Goal: Transaction & Acquisition: Purchase product/service

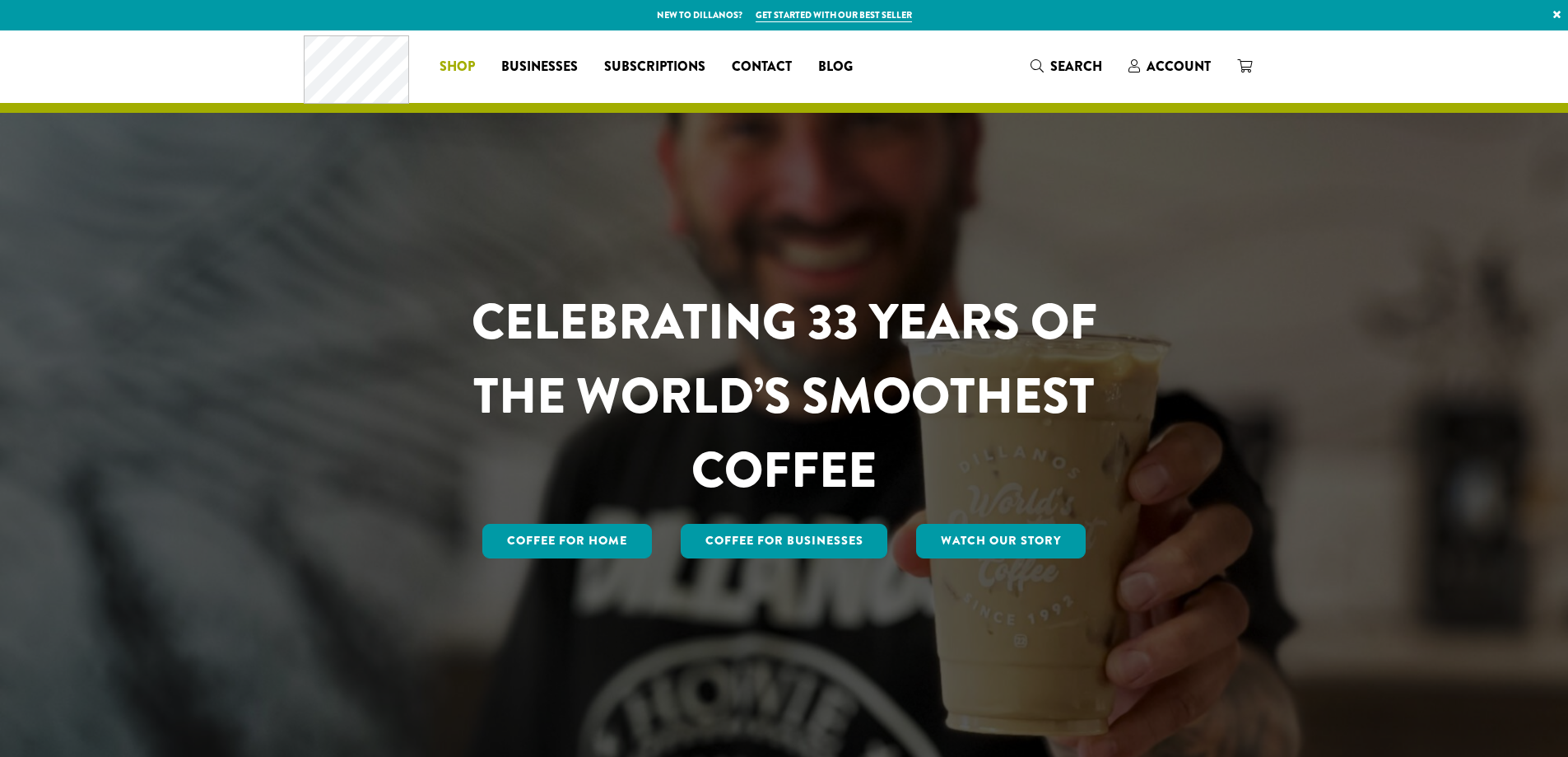
click at [468, 63] on span "Shop" at bounding box center [457, 67] width 35 height 21
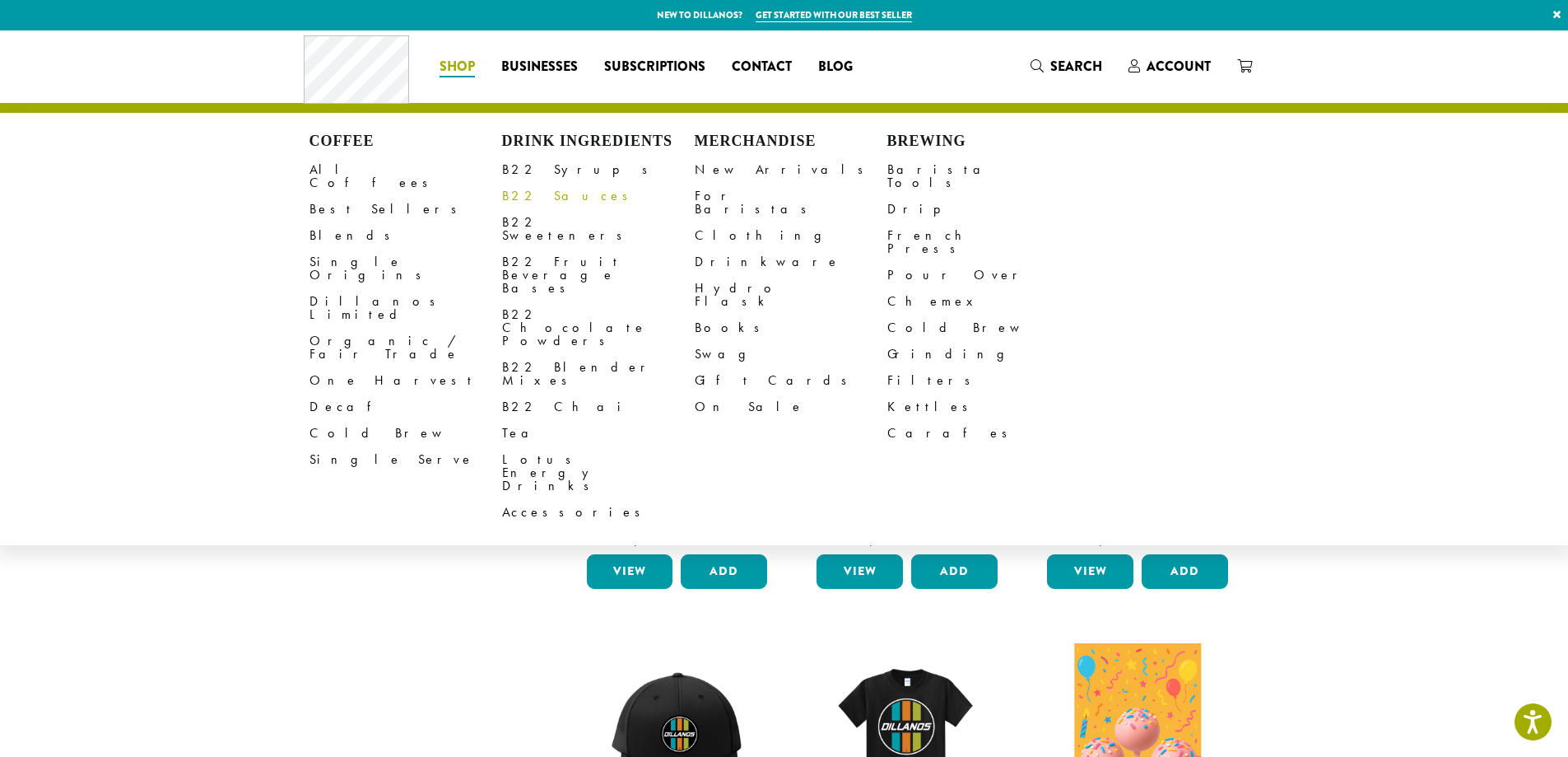
click at [541, 192] on link "B22 Sauces" at bounding box center [598, 196] width 193 height 27
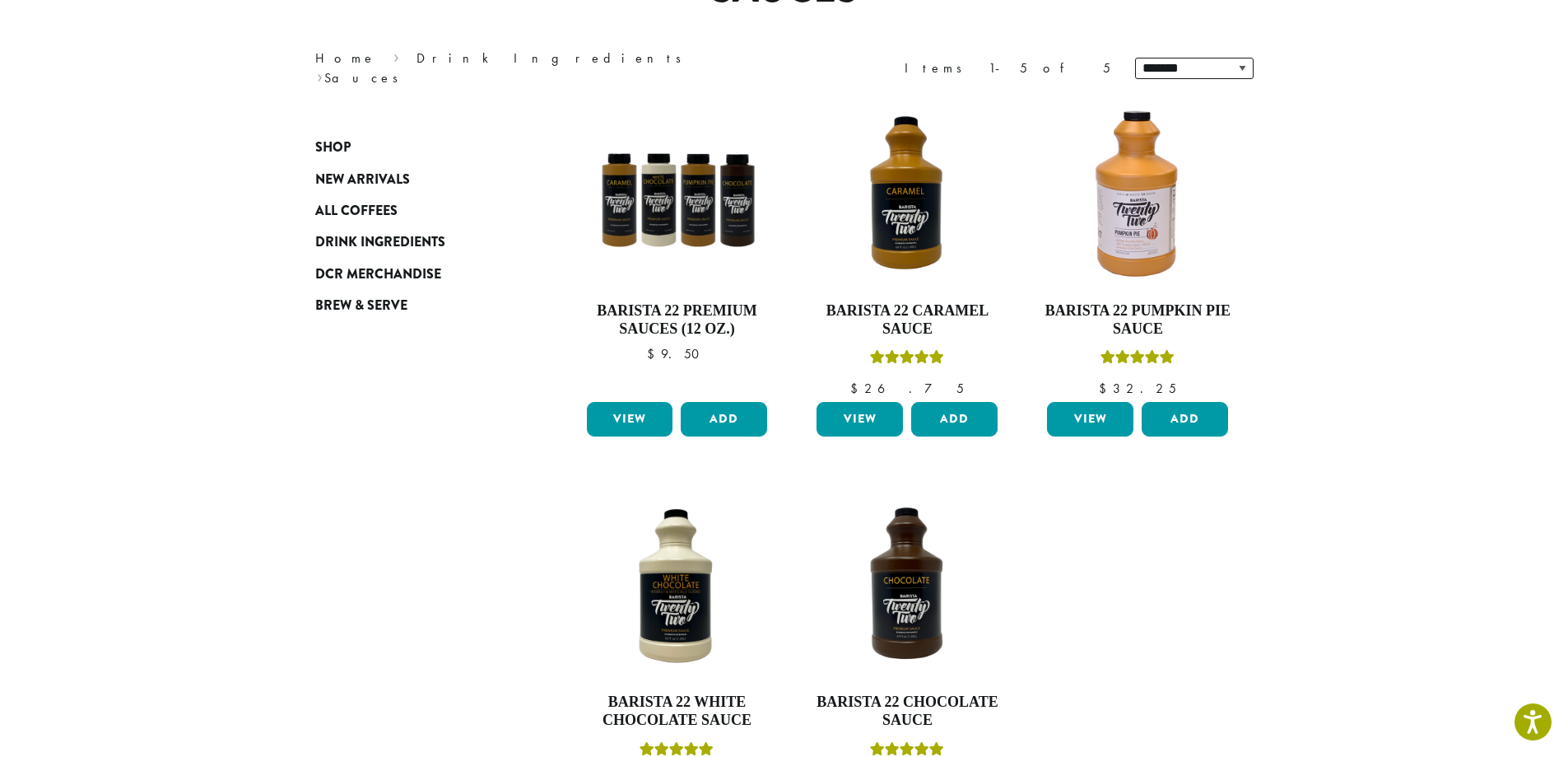
scroll to position [164, 0]
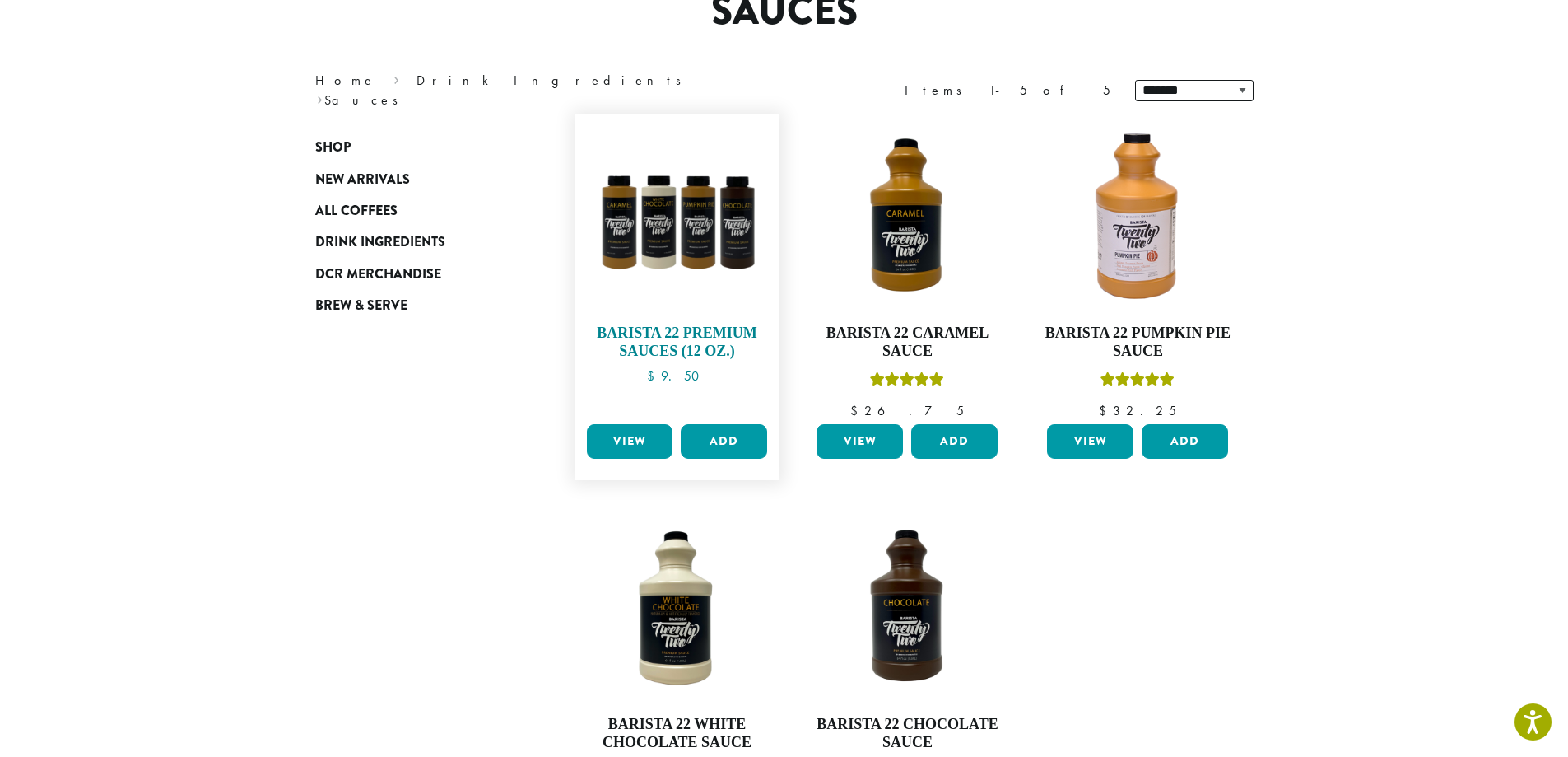
click at [666, 238] on img at bounding box center [676, 216] width 189 height 189
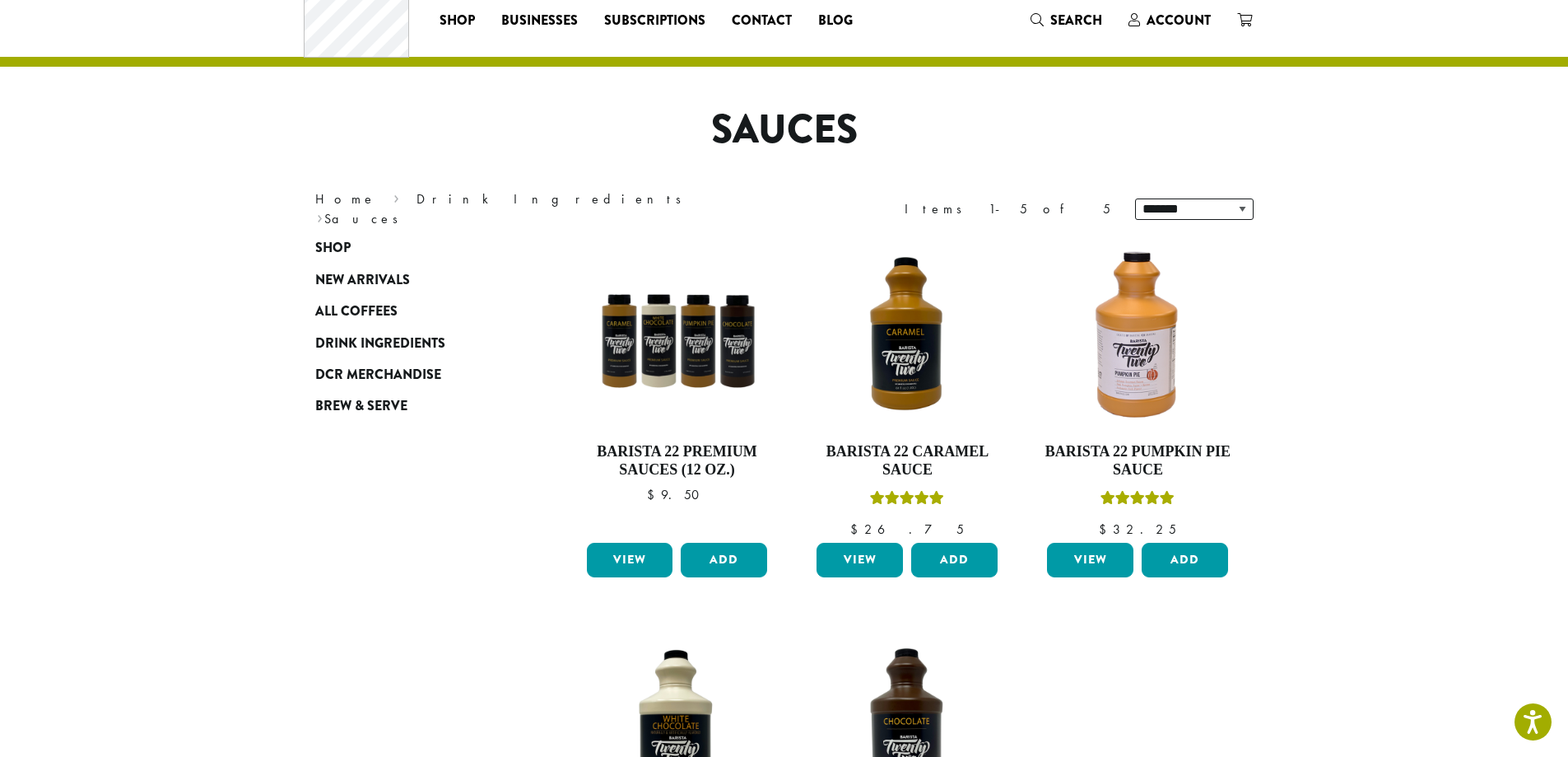
scroll to position [45, 0]
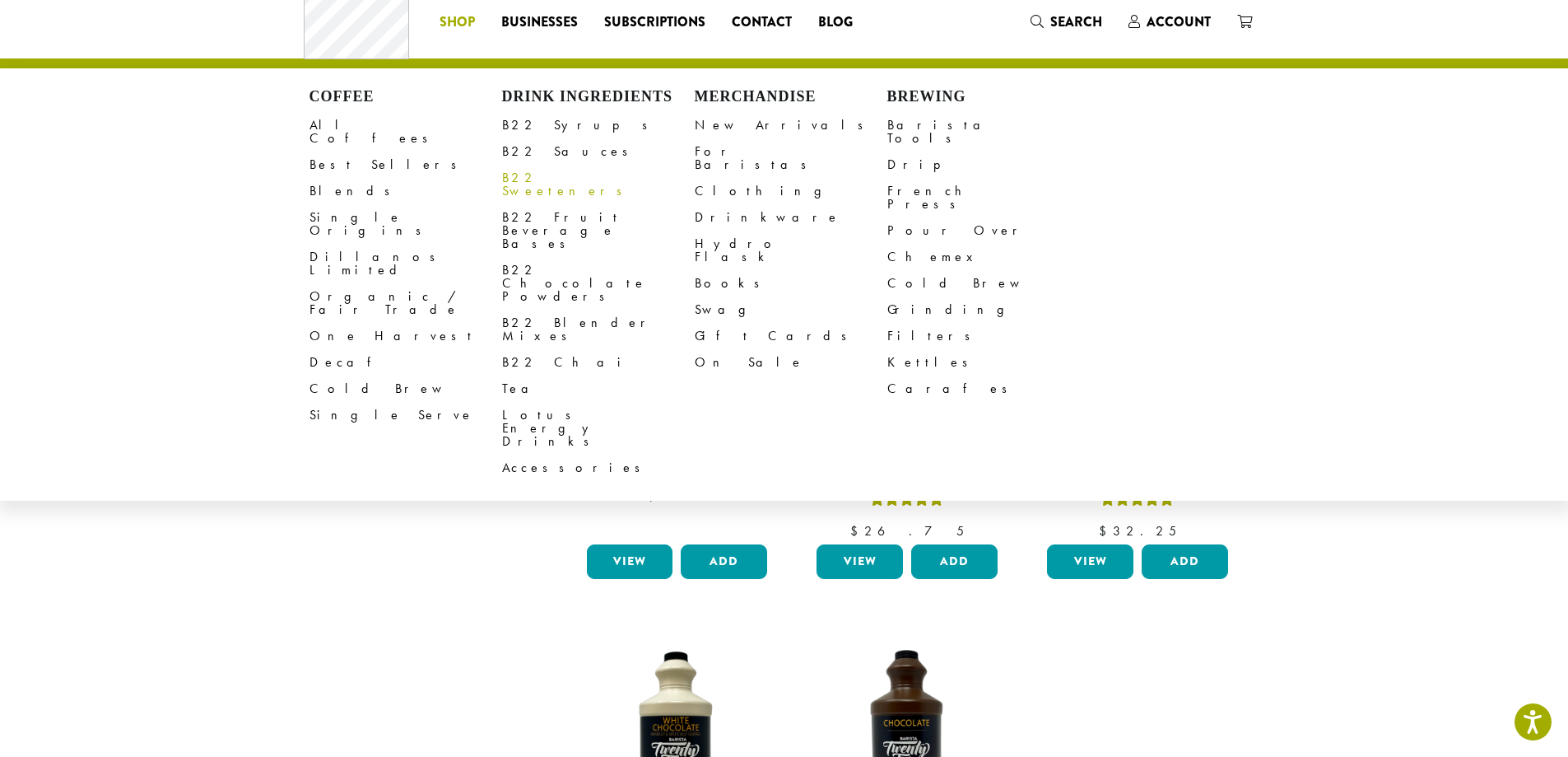
click at [547, 180] on link "B22 Sweeteners" at bounding box center [598, 184] width 193 height 39
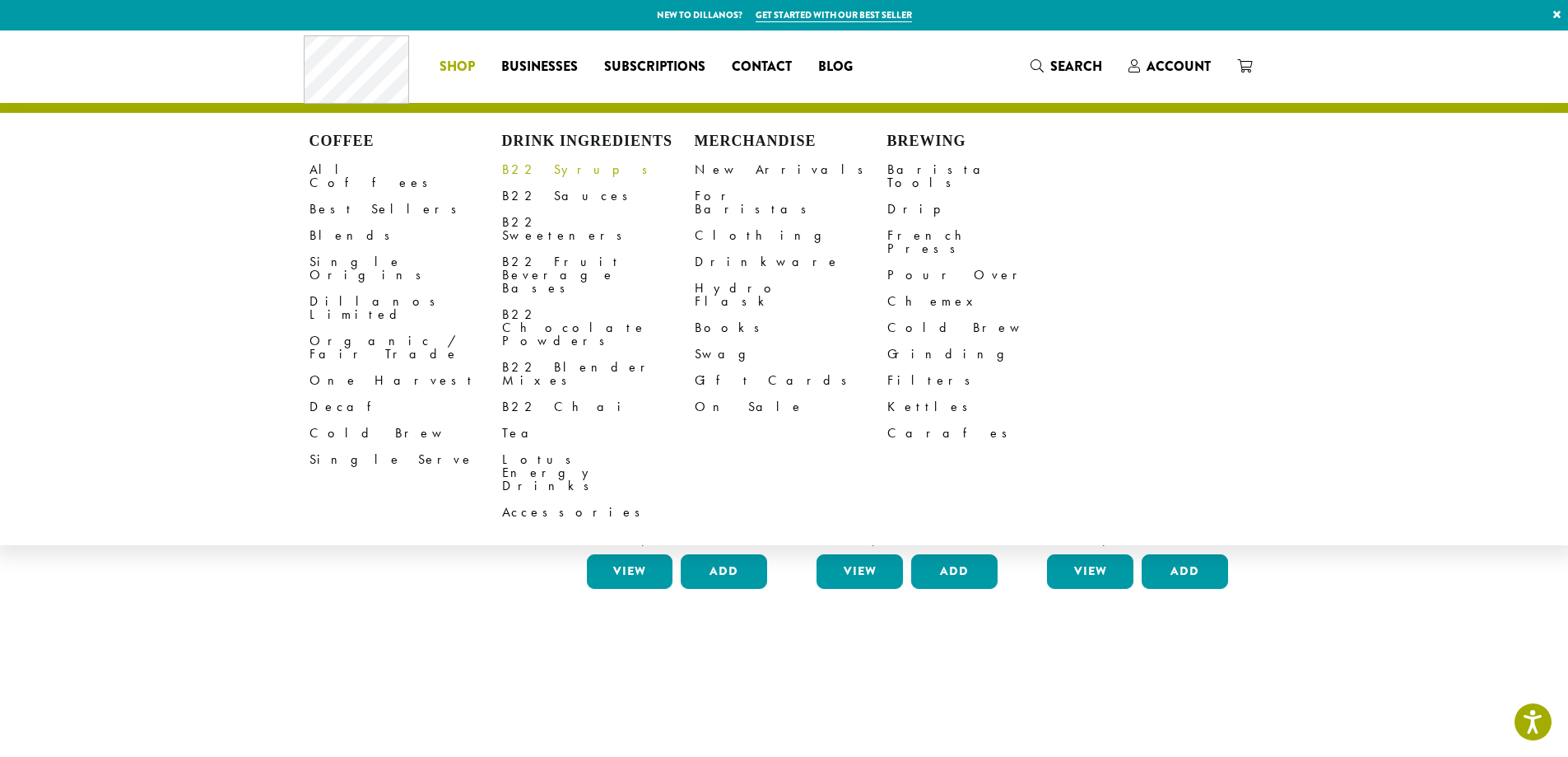
click at [543, 166] on link "B22 Syrups" at bounding box center [598, 170] width 193 height 27
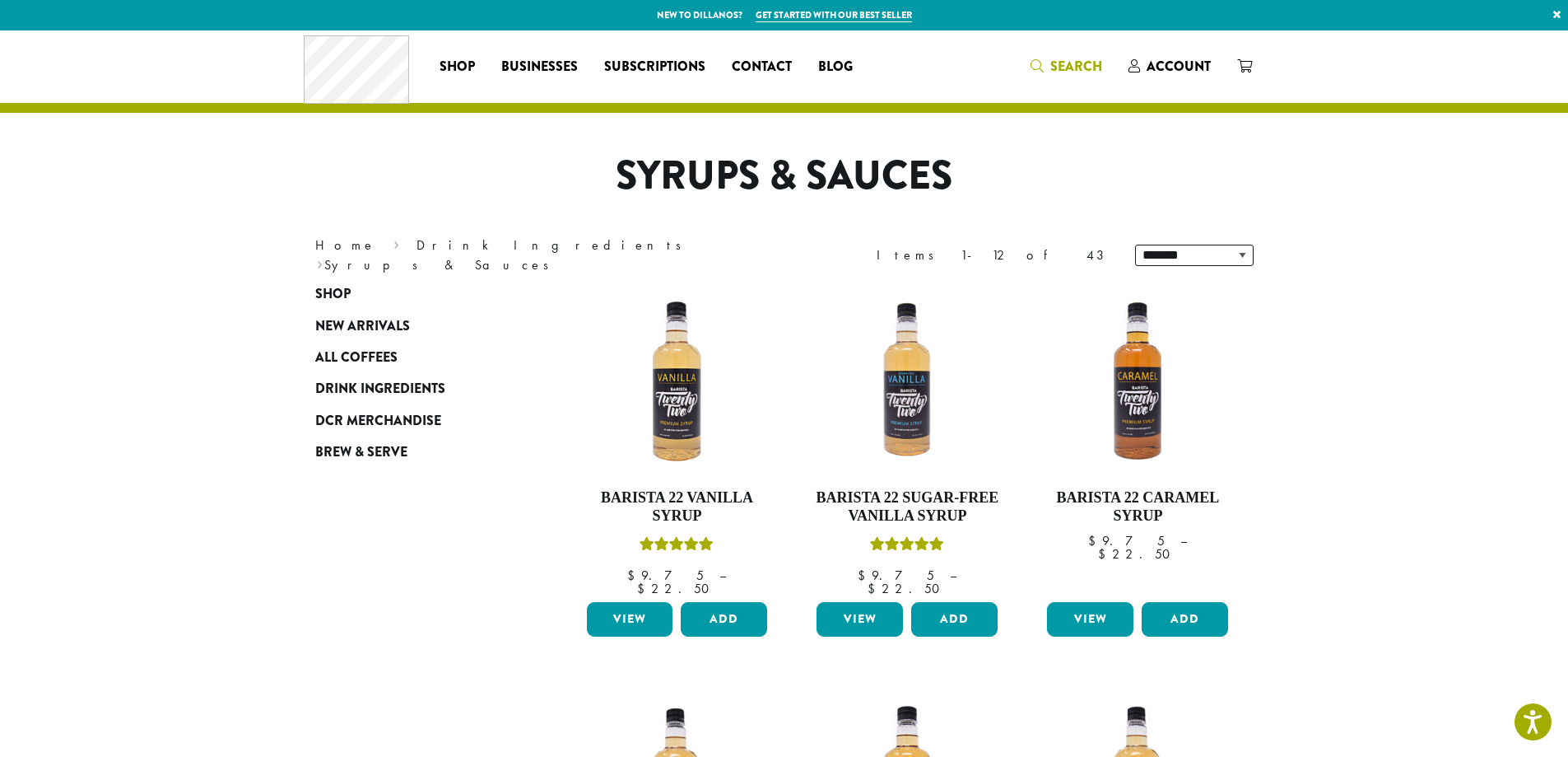
click at [1030, 62] on link "Search" at bounding box center [1066, 67] width 98 height 27
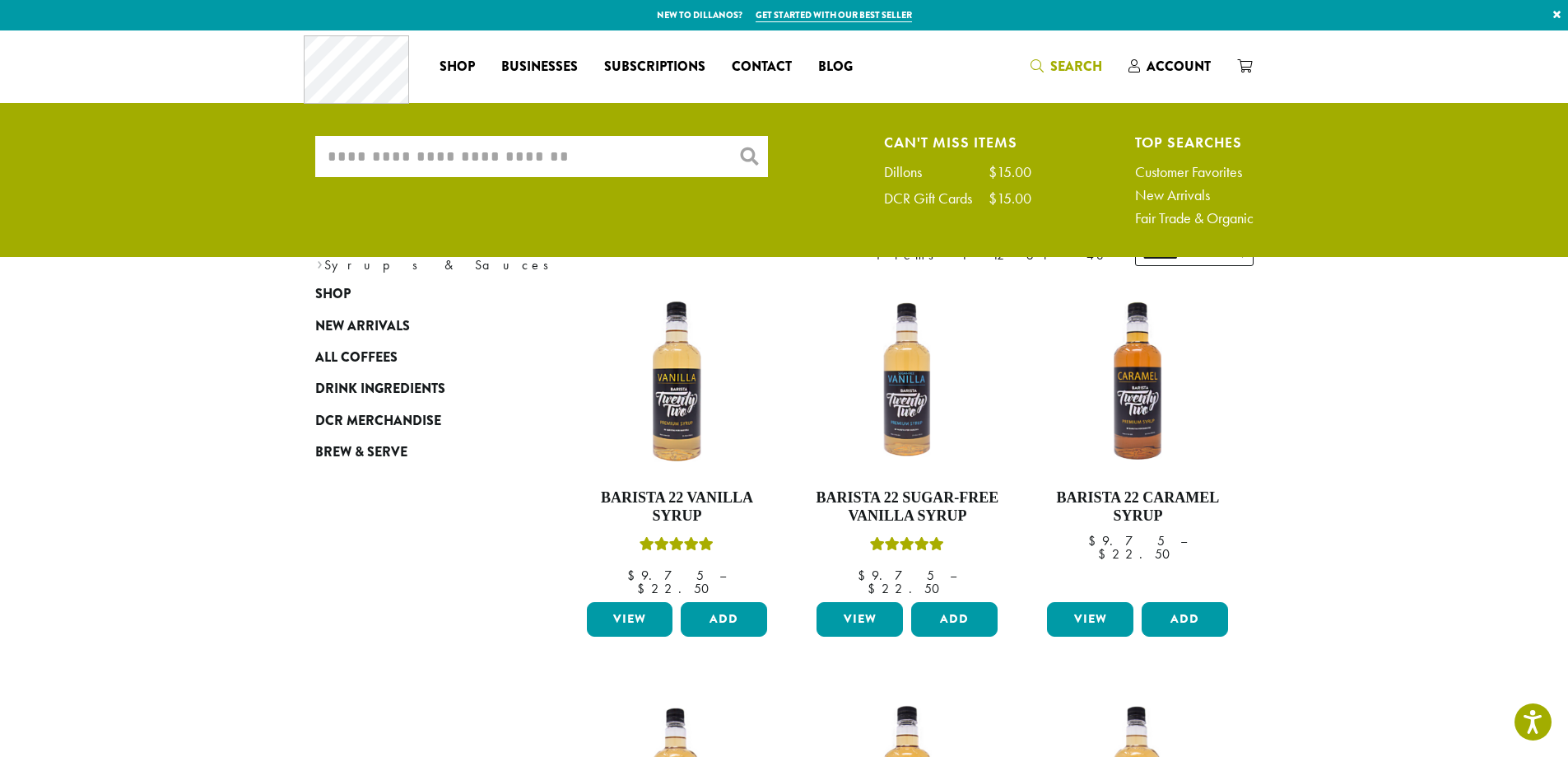
click at [567, 152] on input "What are you searching for?" at bounding box center [541, 157] width 453 height 41
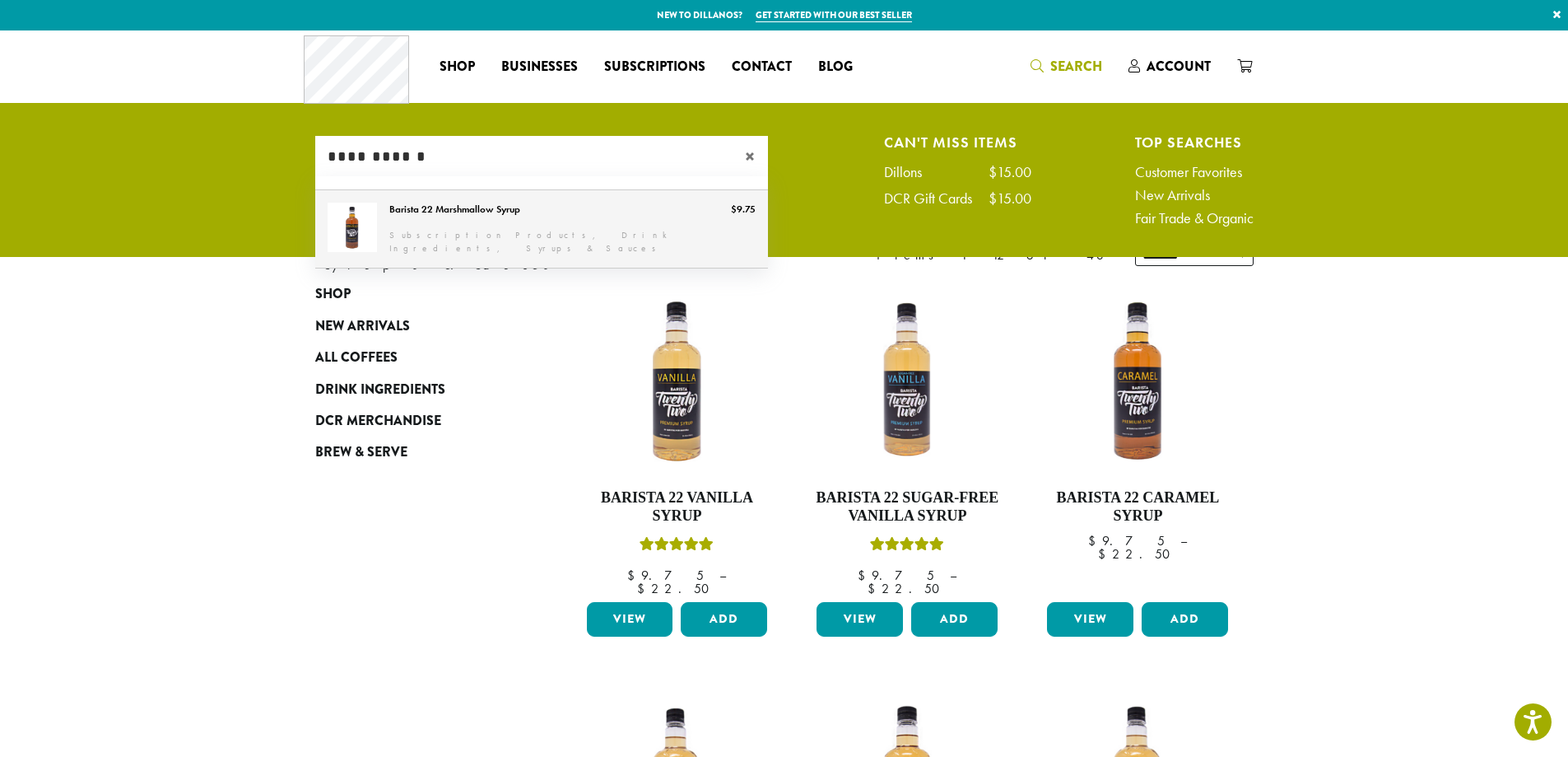
type input "**********"
click at [469, 204] on link "Barista 22 Marshmallow Syrup" at bounding box center [541, 229] width 453 height 77
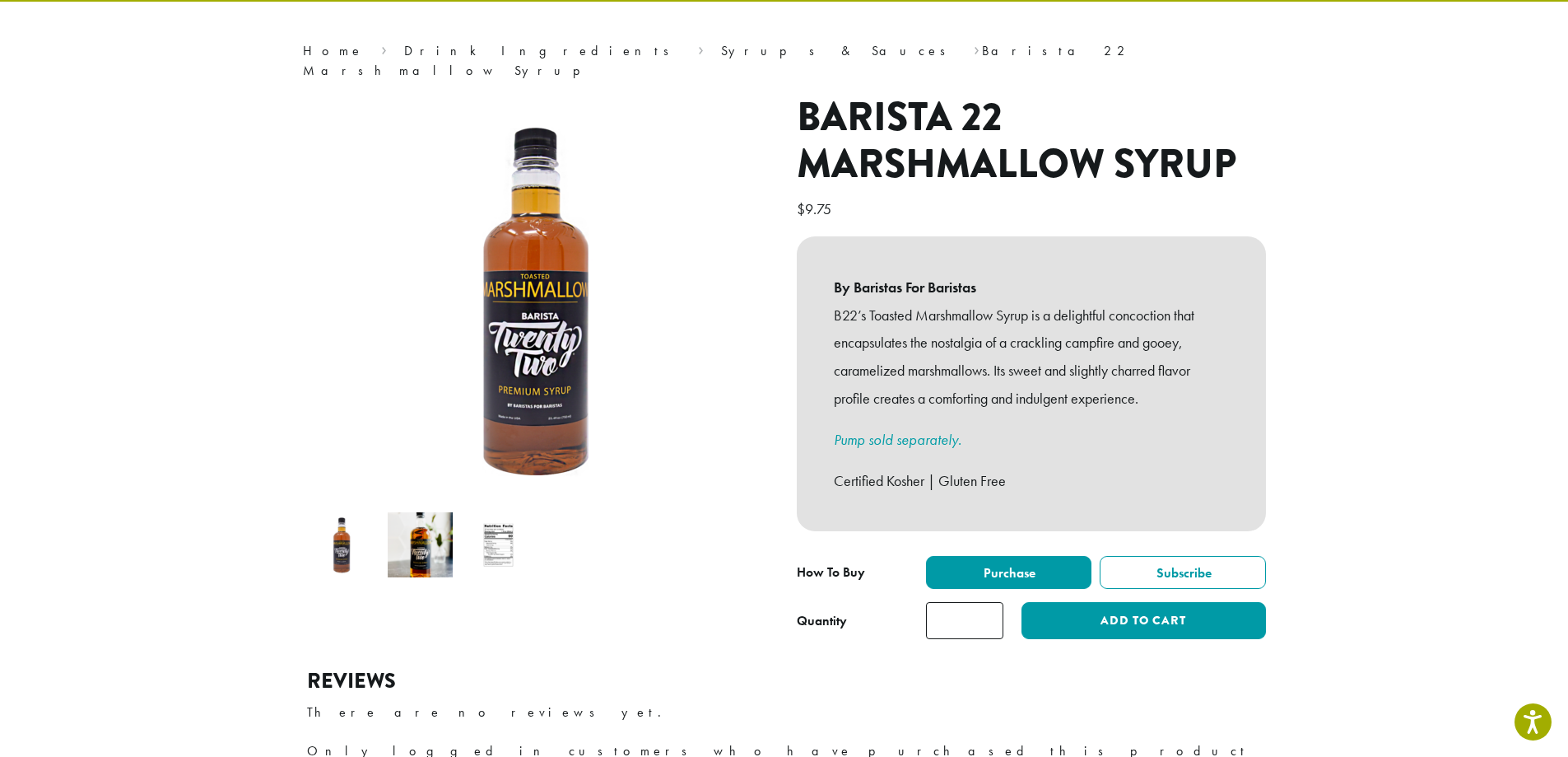
scroll to position [82, 0]
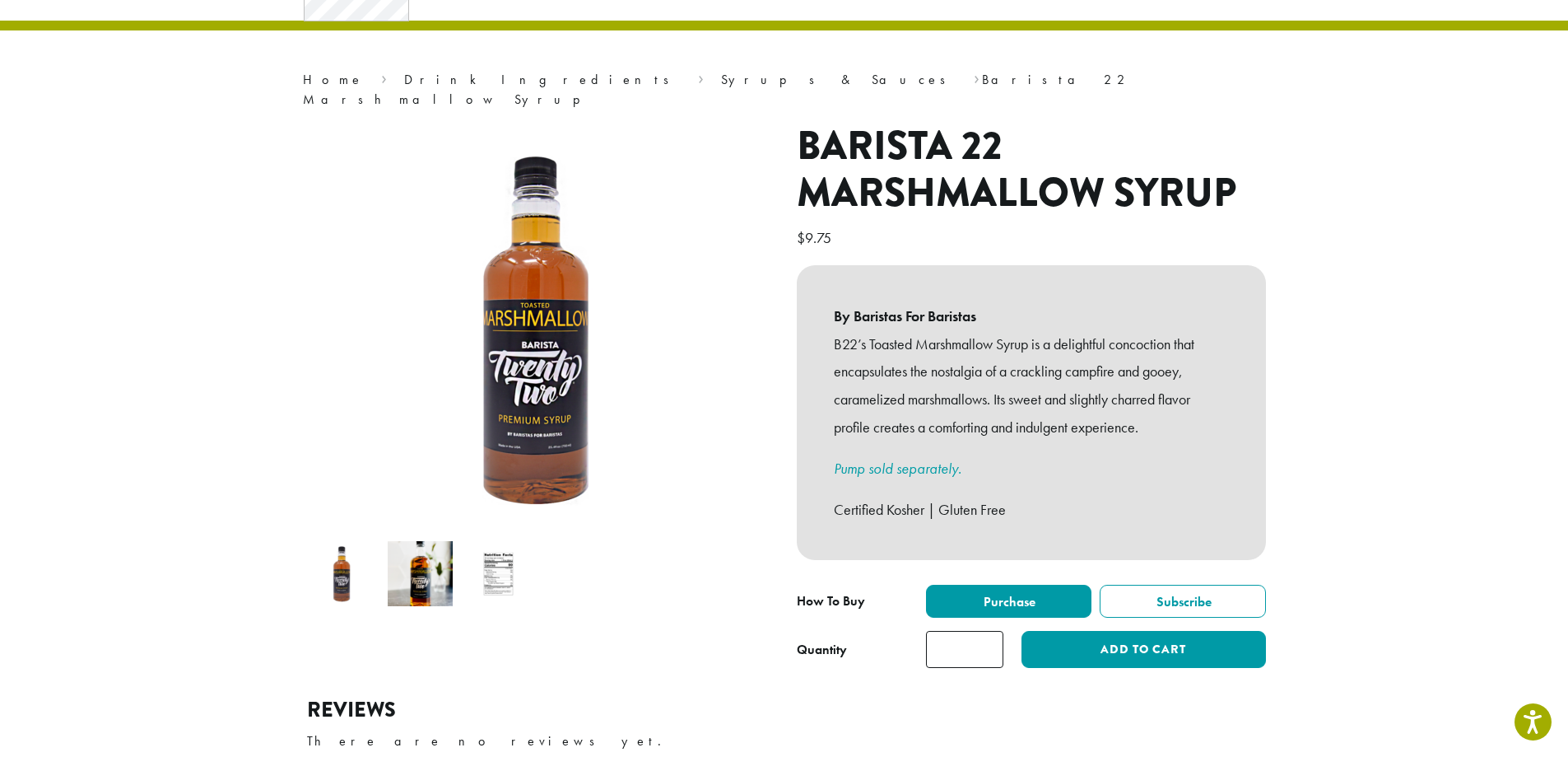
click at [336, 560] on img at bounding box center [342, 574] width 65 height 65
click at [444, 557] on img at bounding box center [420, 574] width 65 height 65
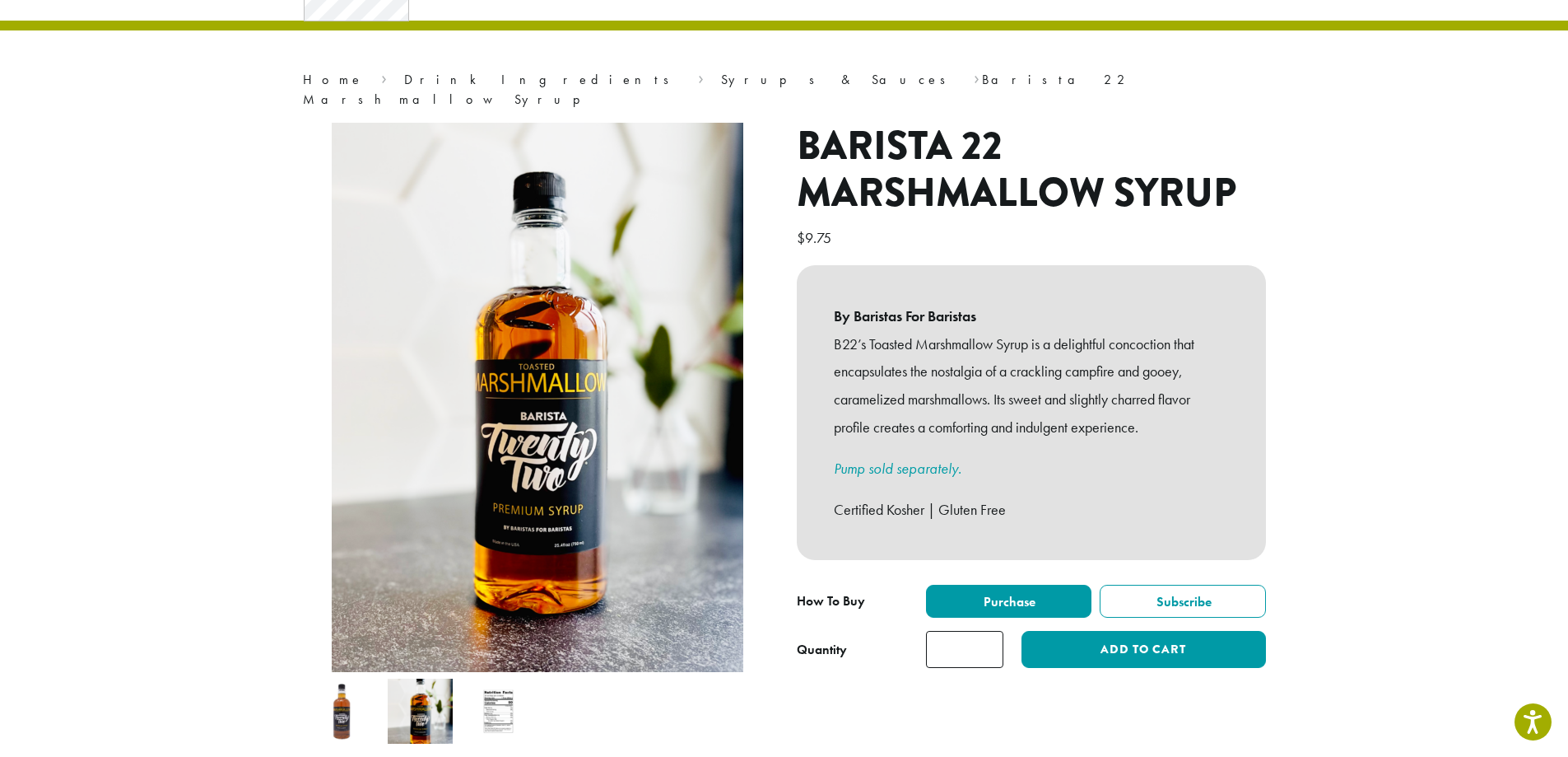
click at [506, 682] on img at bounding box center [498, 711] width 65 height 65
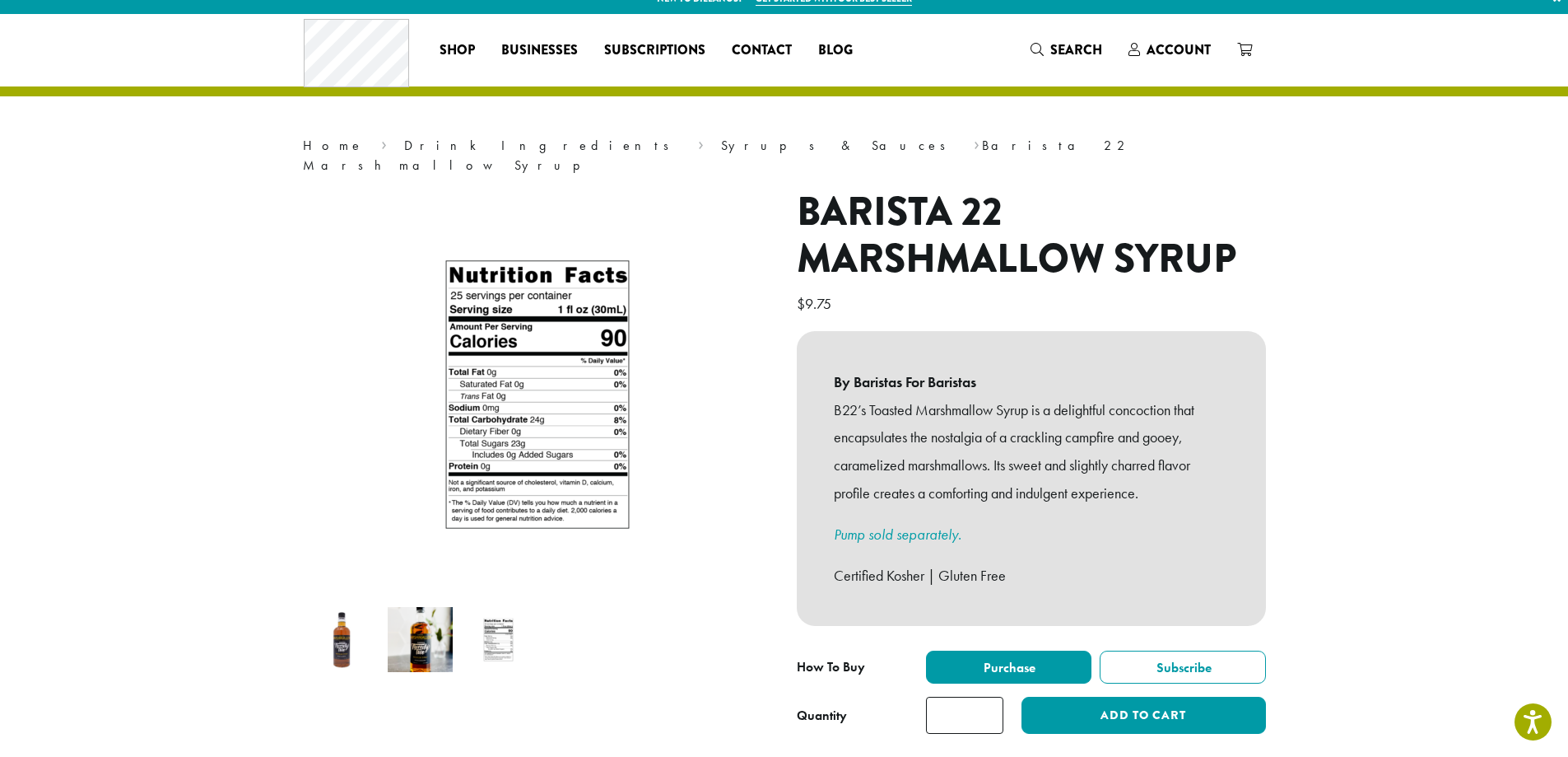
scroll to position [98, 0]
